Goal: Transaction & Acquisition: Purchase product/service

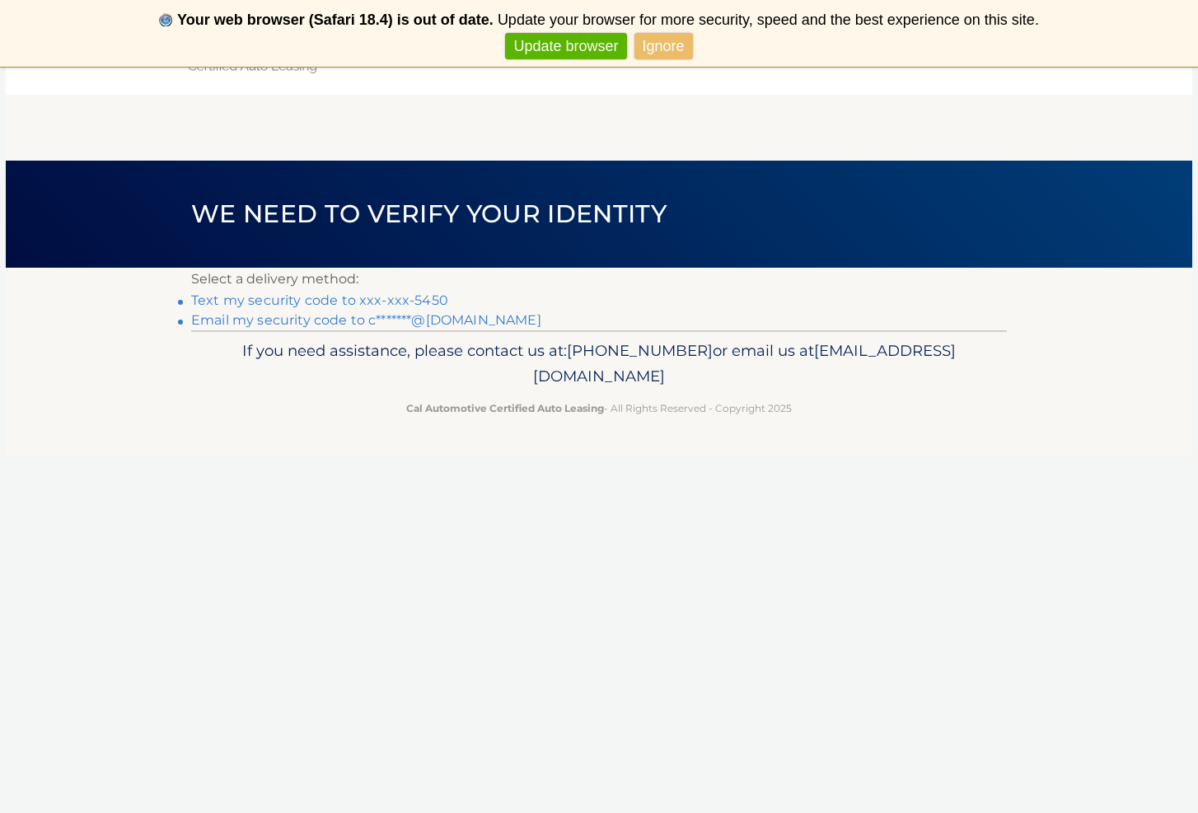
click at [252, 319] on link "Email my security code to c*******@aol.com" at bounding box center [366, 320] width 350 height 16
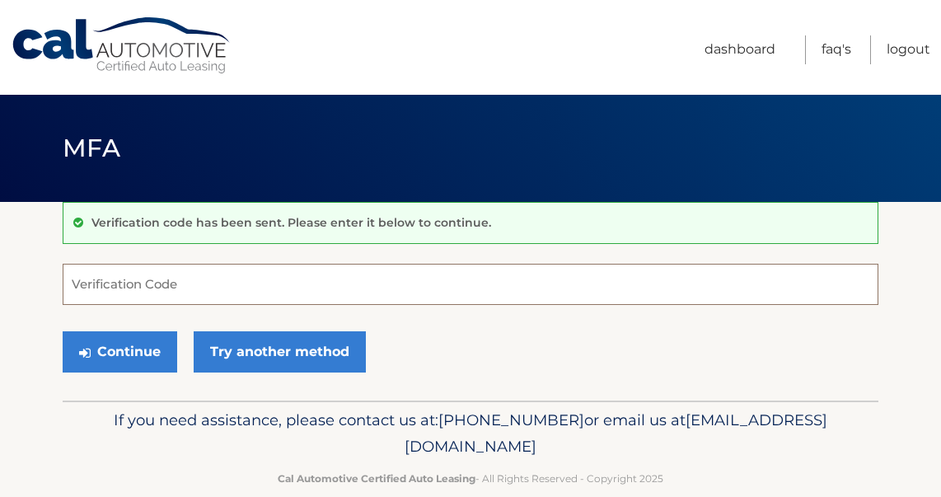
click at [102, 288] on input "Verification Code" at bounding box center [470, 284] width 815 height 41
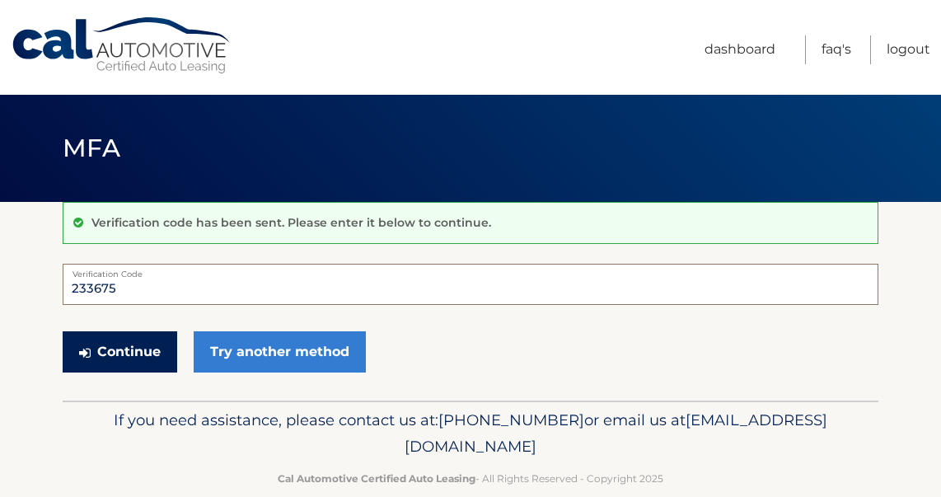
type input "233675"
click at [126, 348] on button "Continue" at bounding box center [120, 351] width 114 height 41
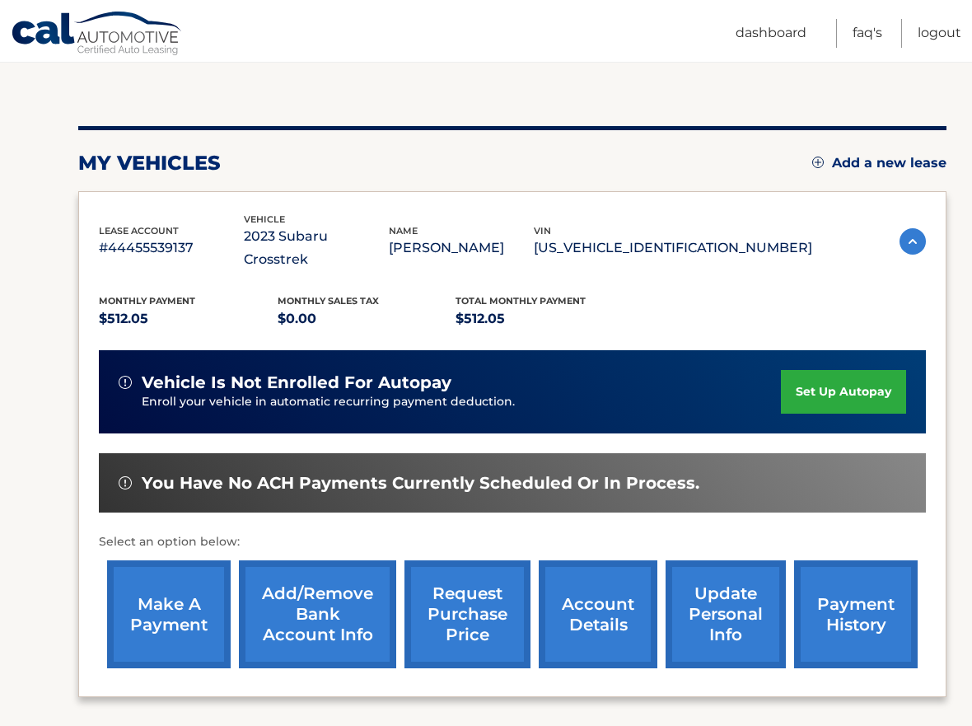
scroll to position [269, 0]
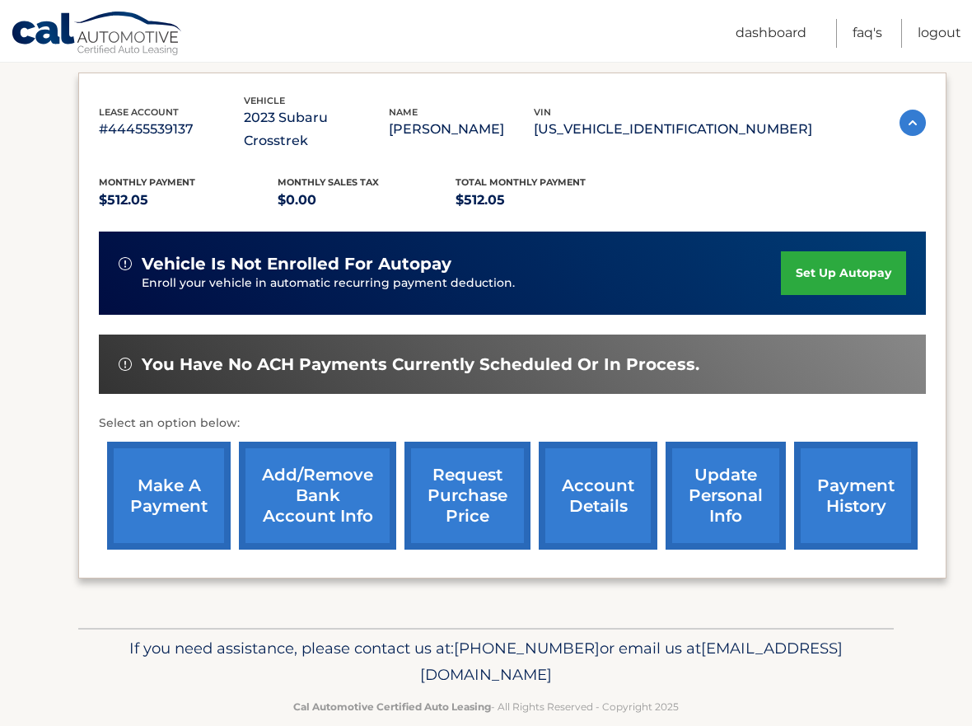
click at [169, 489] on link "make a payment" at bounding box center [169, 495] width 124 height 108
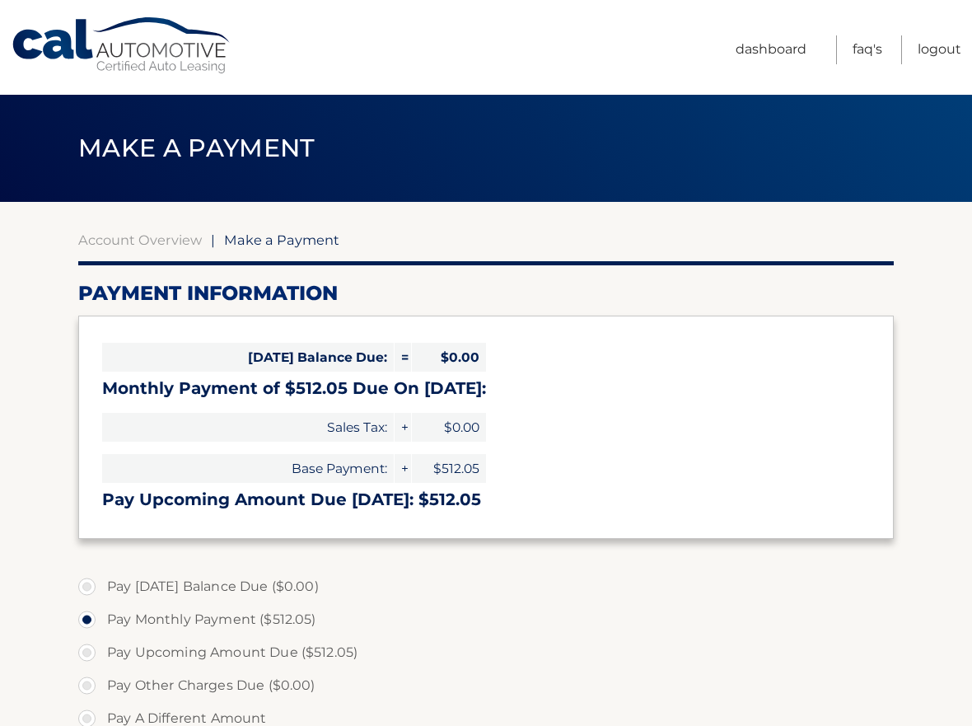
select select "Mzg4ZWM2OTUtZjc0MS00NmNiLWFmMDYtNDIyY2U5MzFlY2Zk"
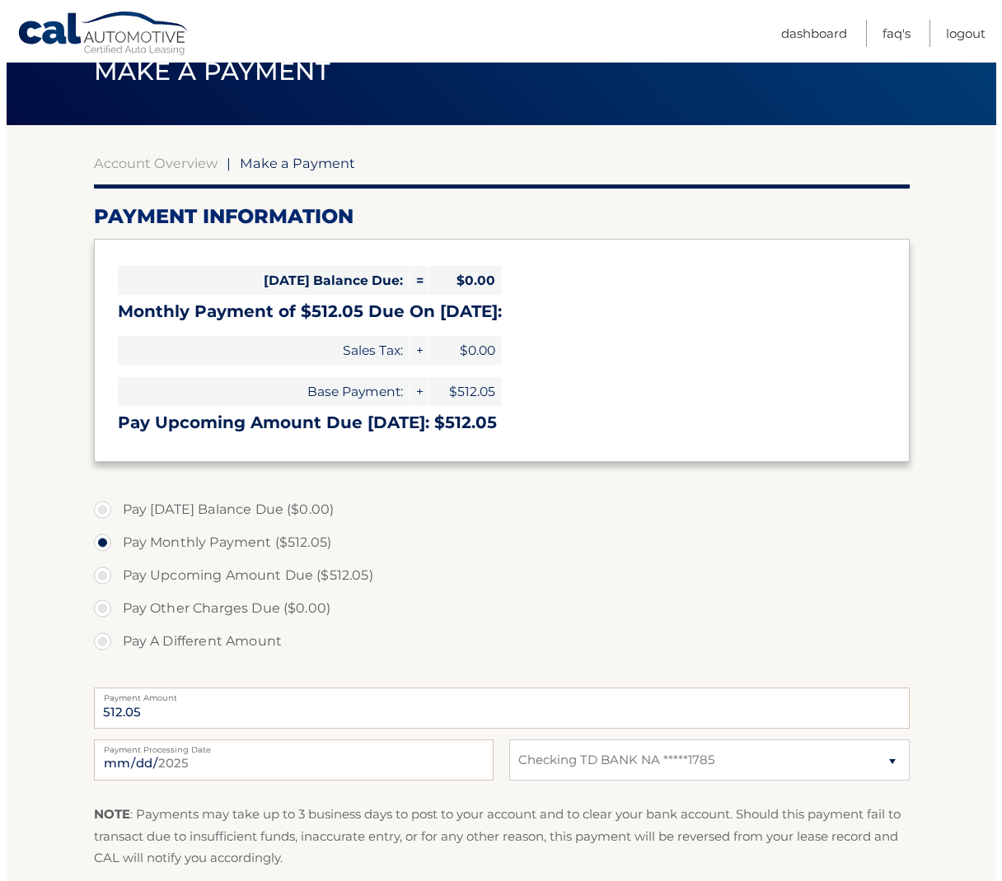
scroll to position [287, 0]
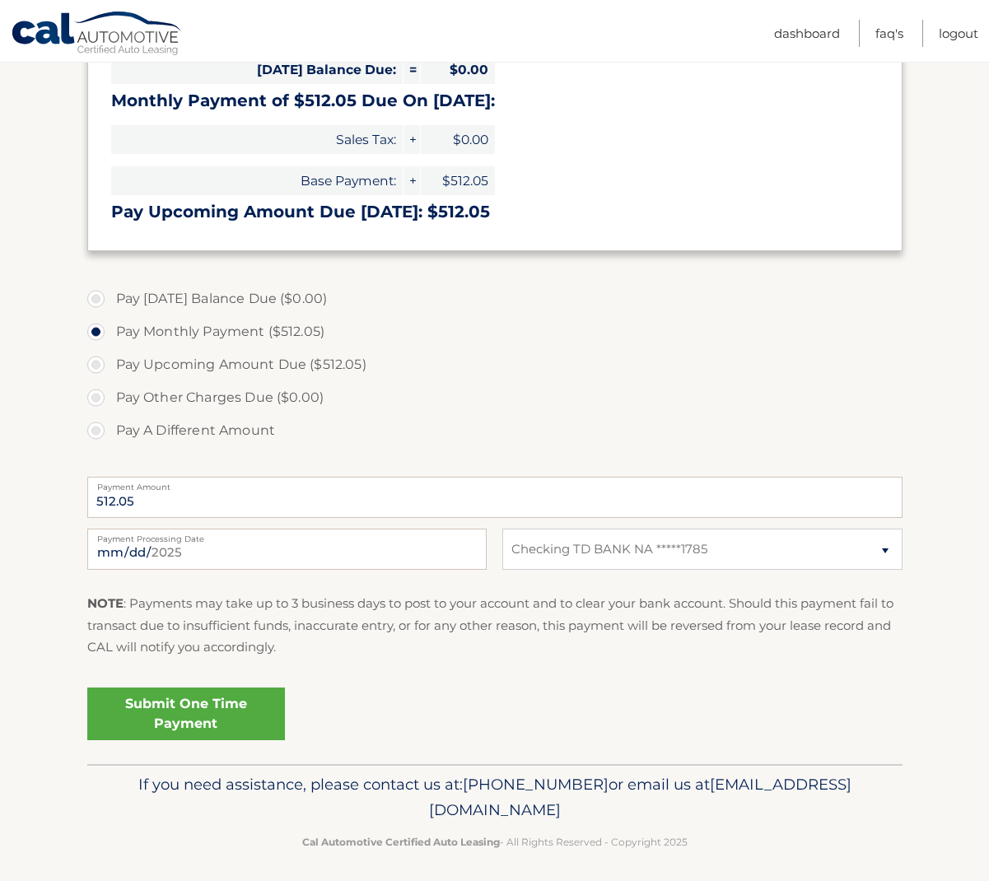
click at [174, 718] on link "Submit One Time Payment" at bounding box center [186, 714] width 198 height 53
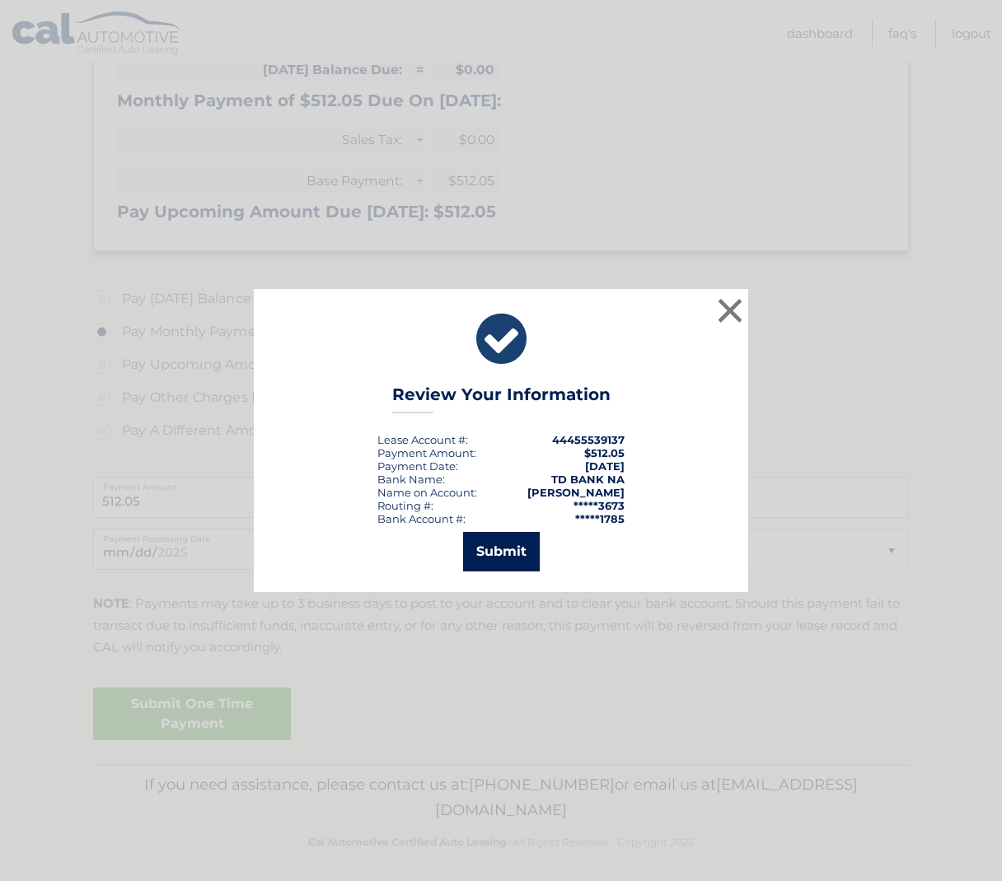
click at [491, 544] on button "Submit" at bounding box center [501, 552] width 77 height 40
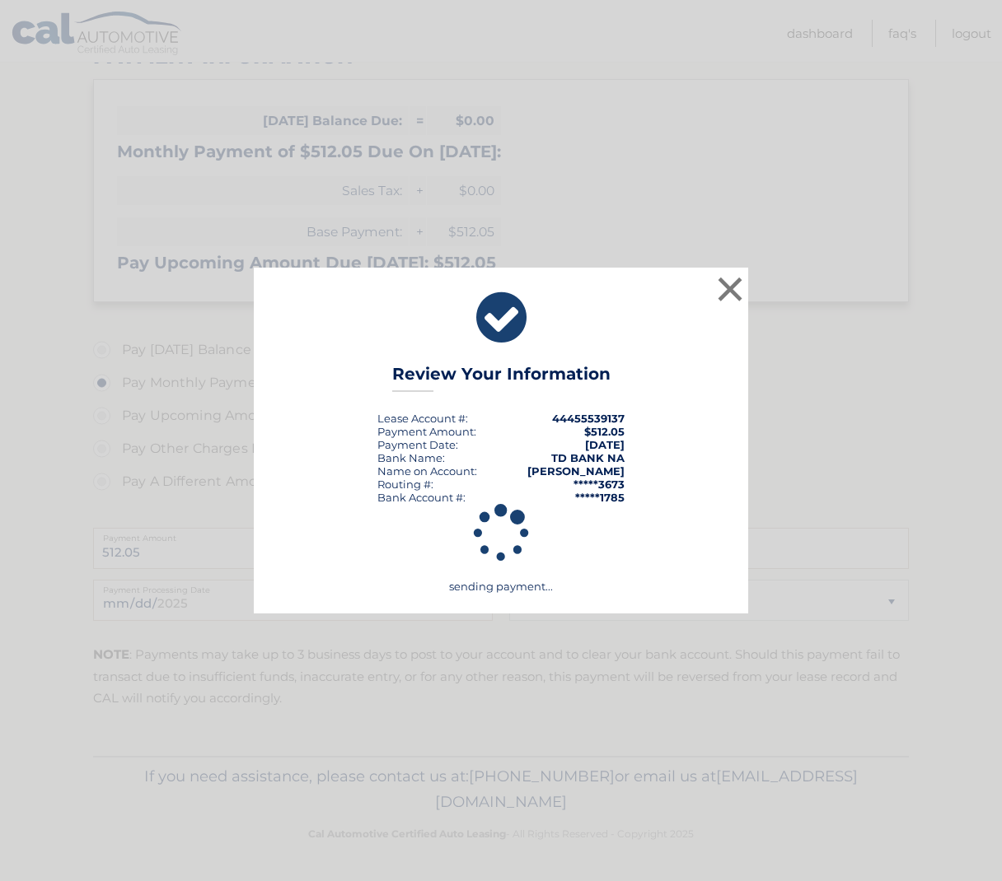
scroll to position [232, 0]
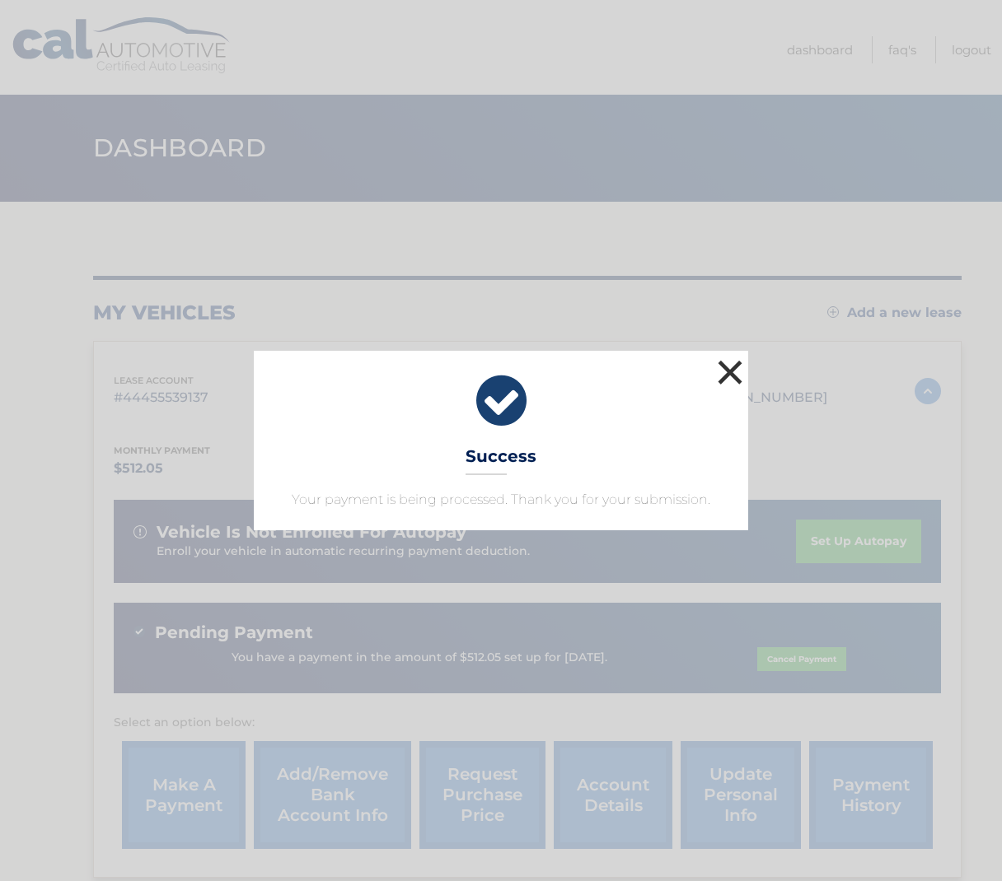
click at [732, 371] on button "×" at bounding box center [729, 372] width 33 height 33
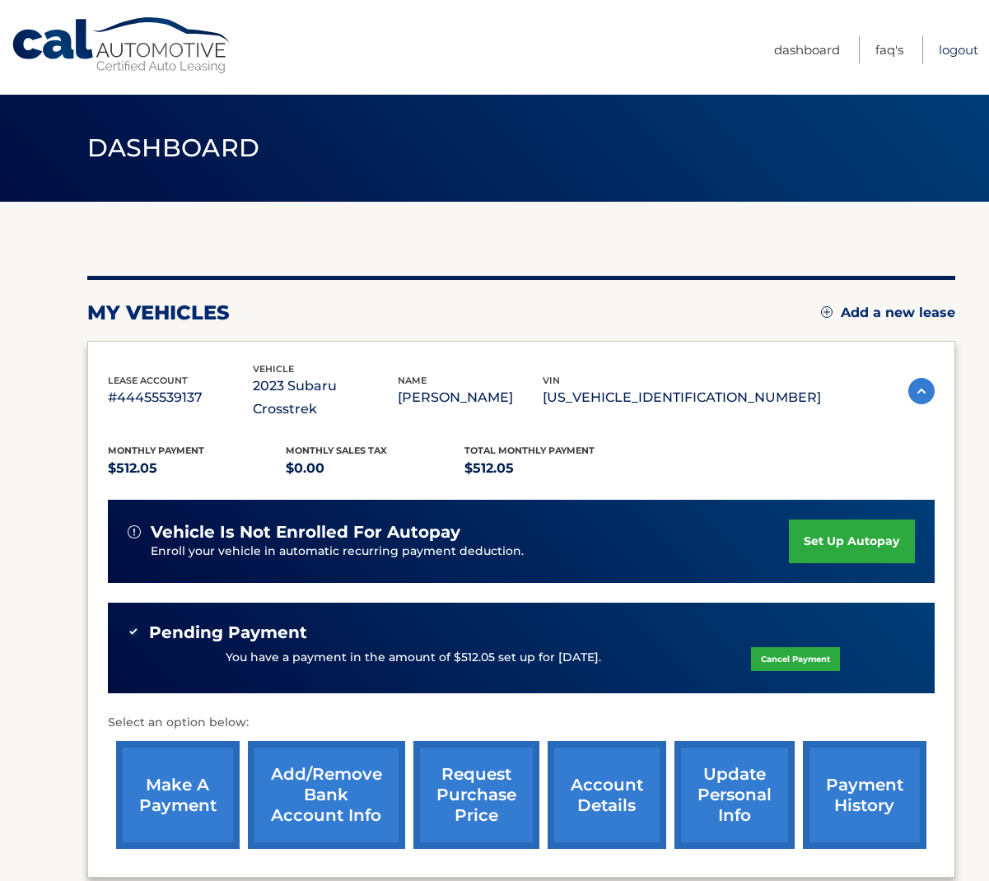
click at [952, 48] on link "Logout" at bounding box center [959, 49] width 40 height 27
